Goal: Information Seeking & Learning: Learn about a topic

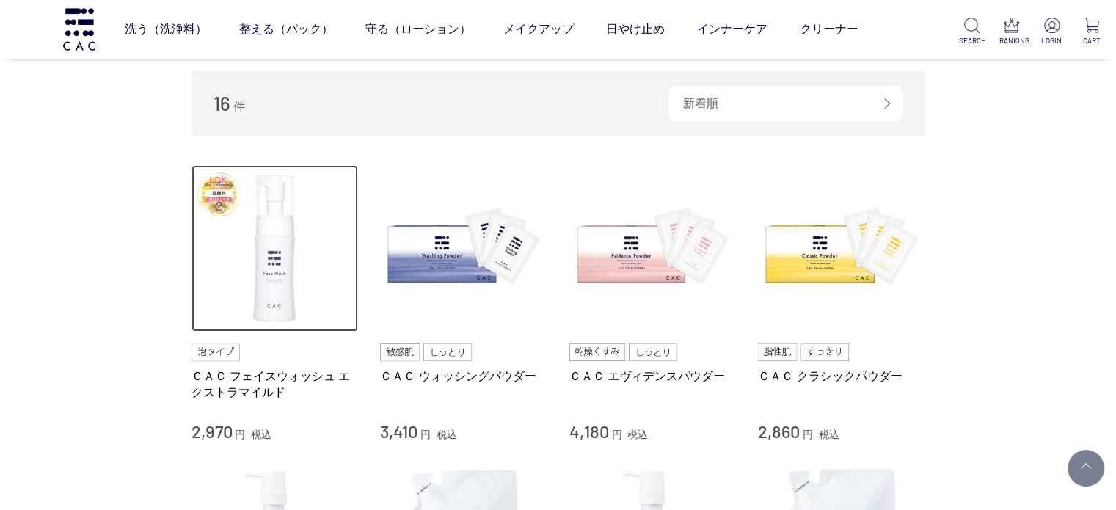
click at [260, 263] on img at bounding box center [274, 248] width 167 height 167
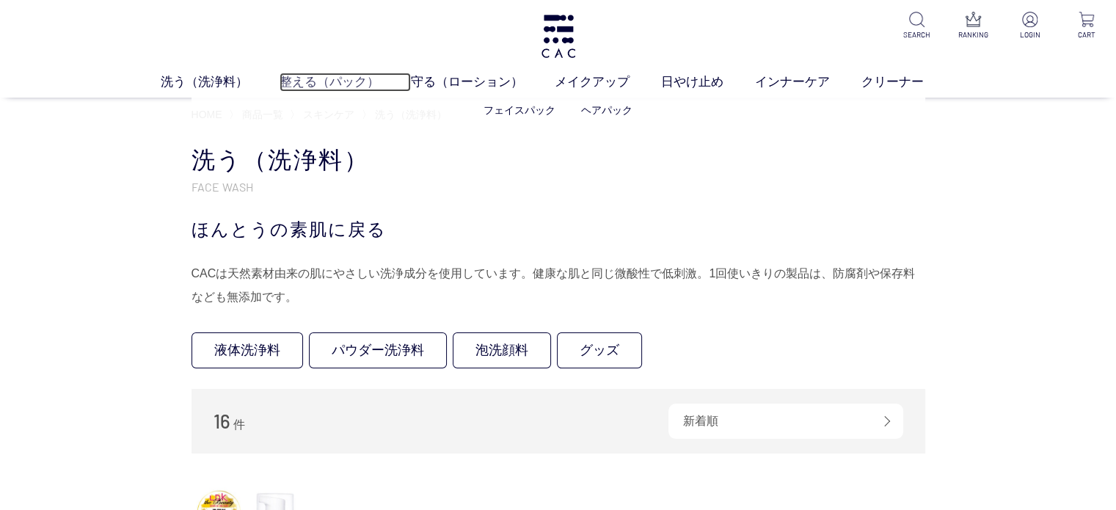
click at [334, 79] on link "整える（パック）" at bounding box center [344, 82] width 131 height 19
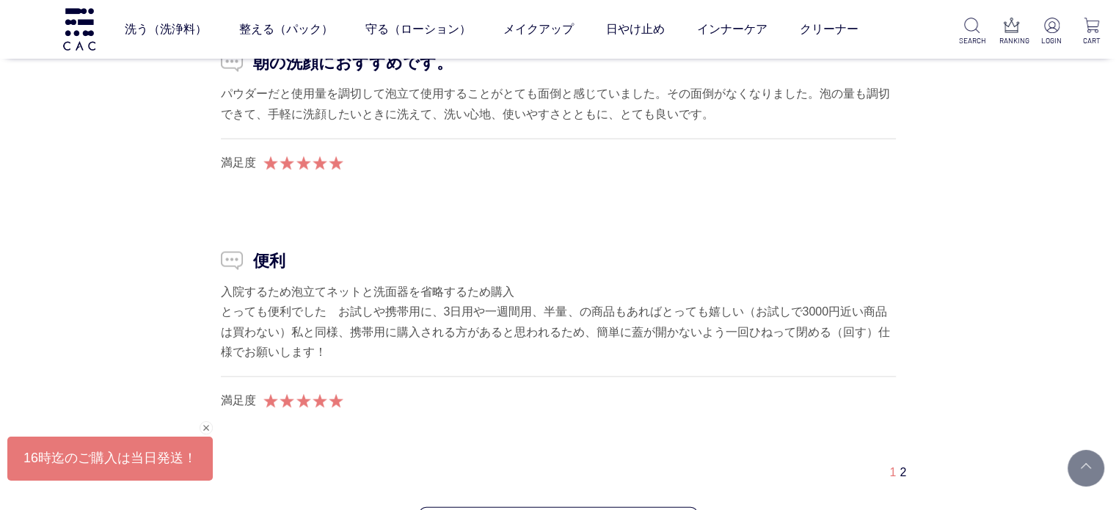
scroll to position [14303, 0]
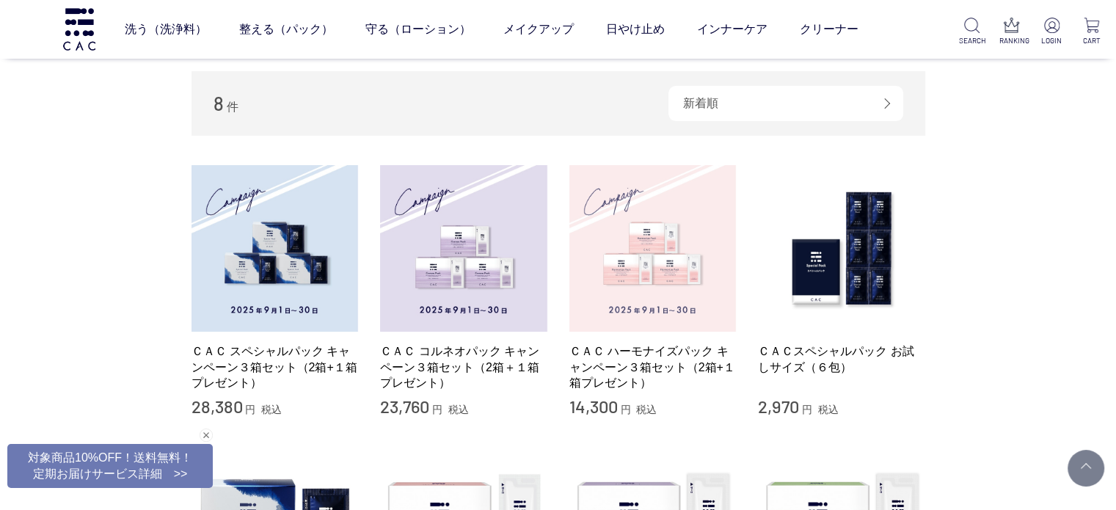
scroll to position [587, 0]
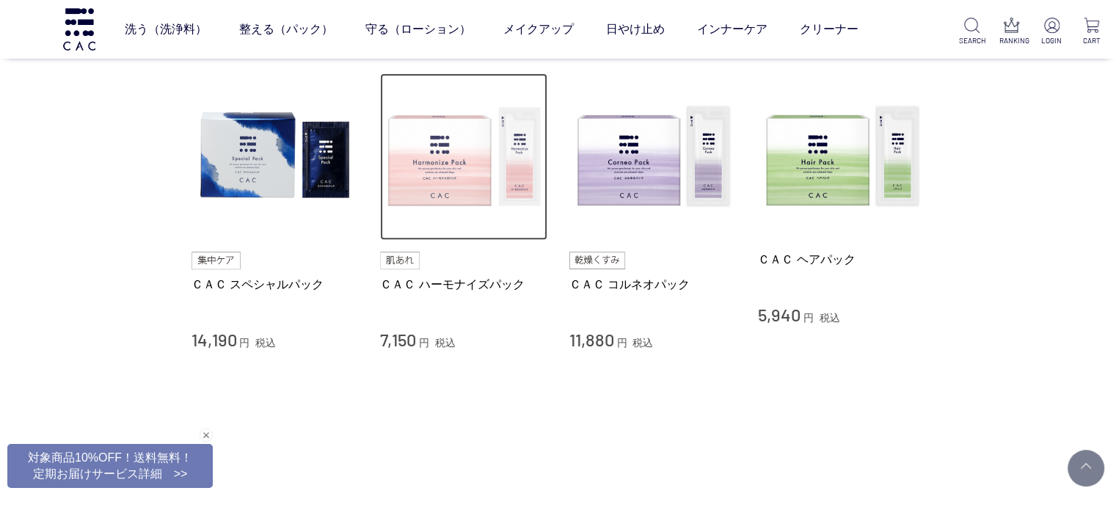
click at [472, 169] on img at bounding box center [463, 156] width 167 height 167
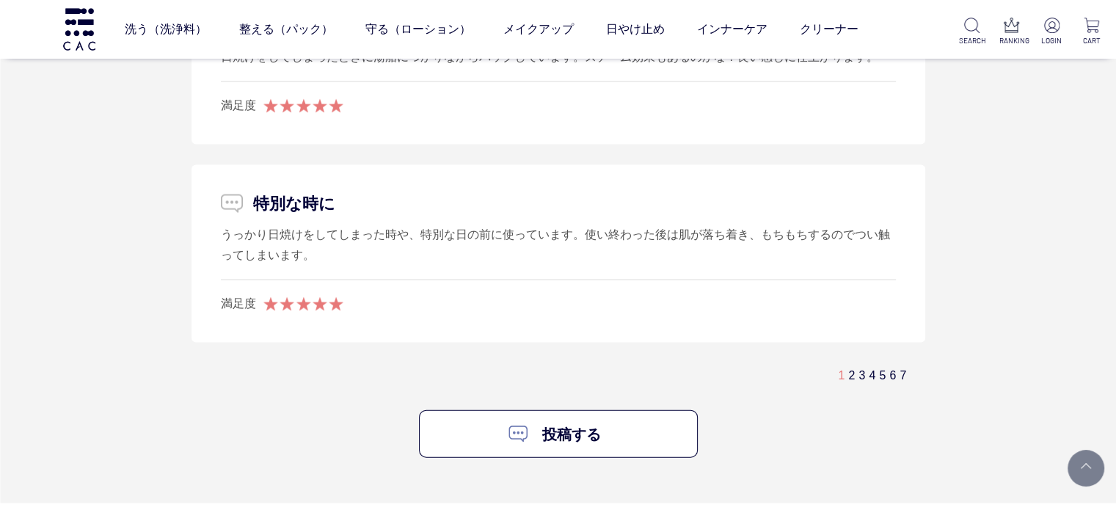
scroll to position [8728, 0]
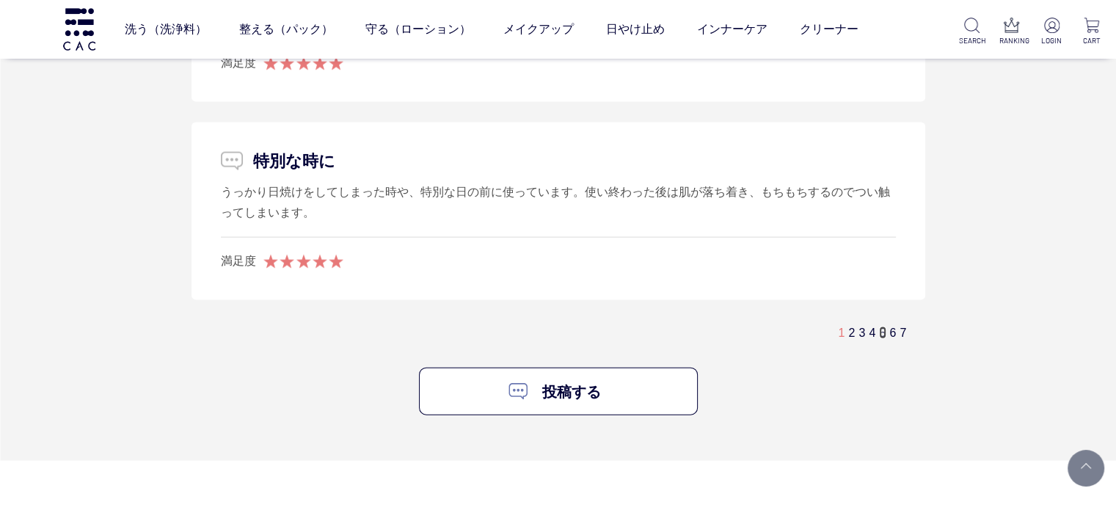
click at [881, 326] on link "5" at bounding box center [882, 332] width 7 height 12
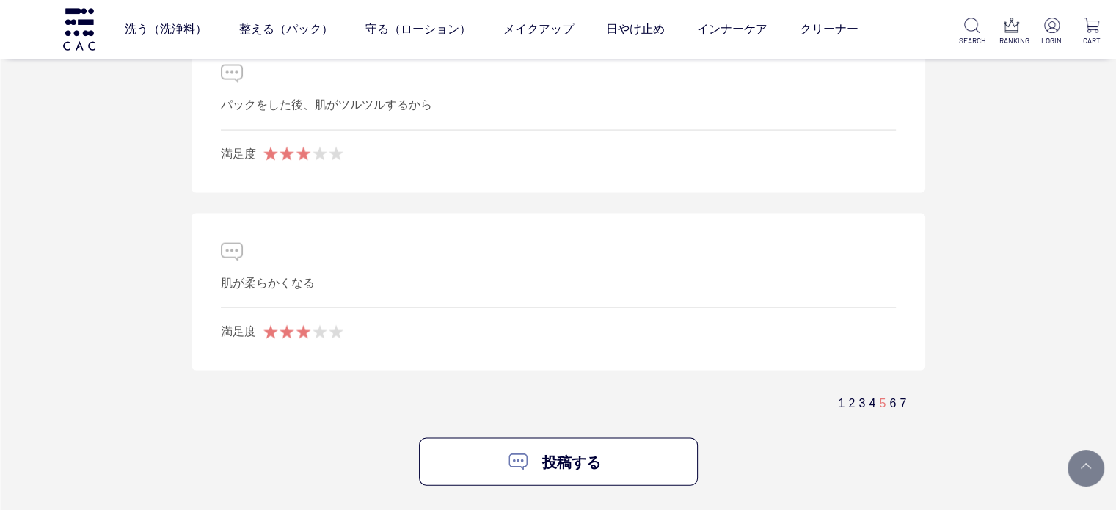
scroll to position [8632, 0]
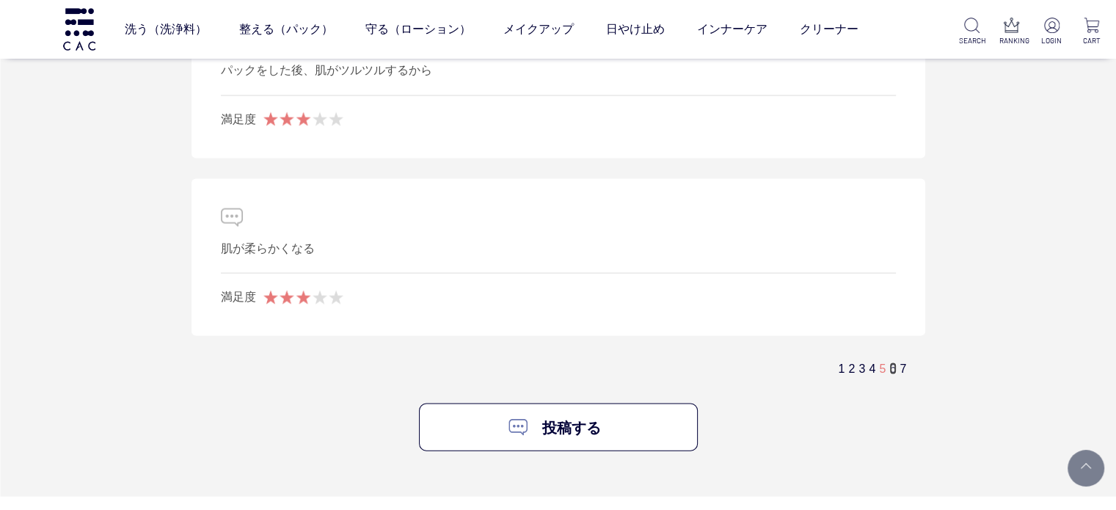
click at [894, 362] on link "6" at bounding box center [892, 368] width 7 height 12
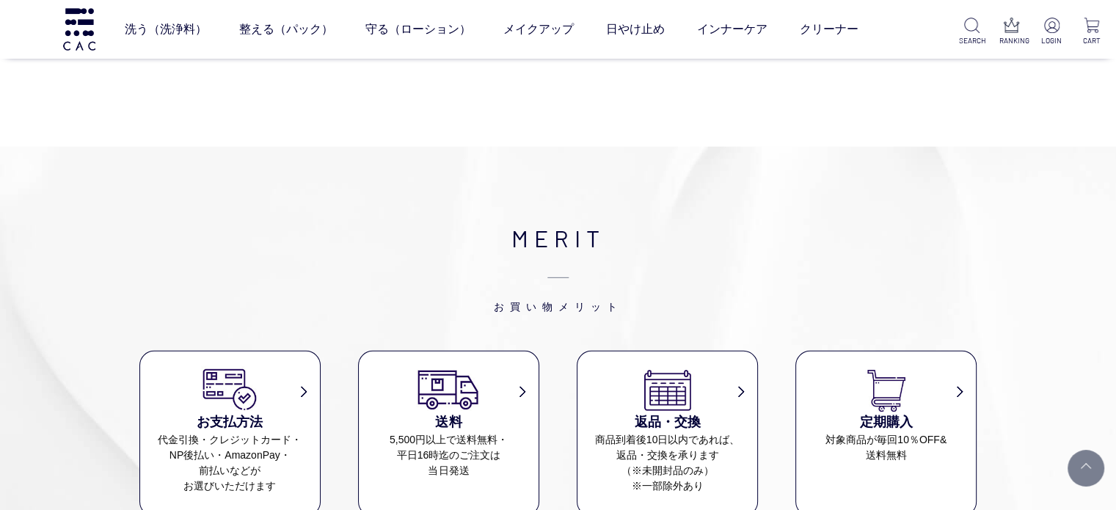
scroll to position [10099, 0]
